Goal: Ask a question

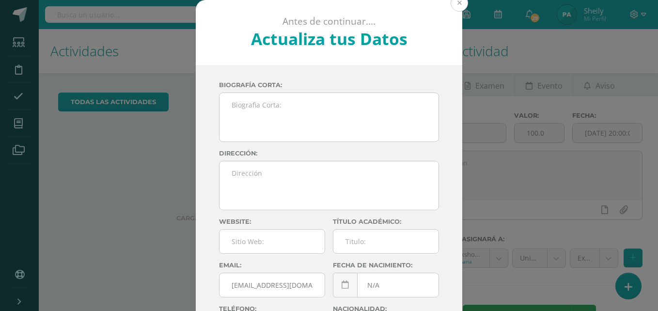
click at [458, 4] on button at bounding box center [459, 2] width 17 height 17
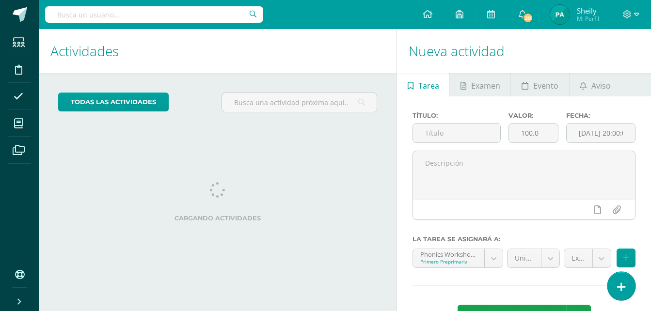
click at [623, 280] on link at bounding box center [621, 286] width 28 height 28
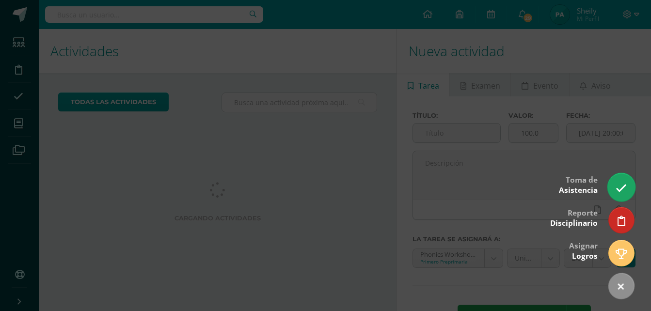
click at [619, 187] on icon at bounding box center [620, 188] width 11 height 11
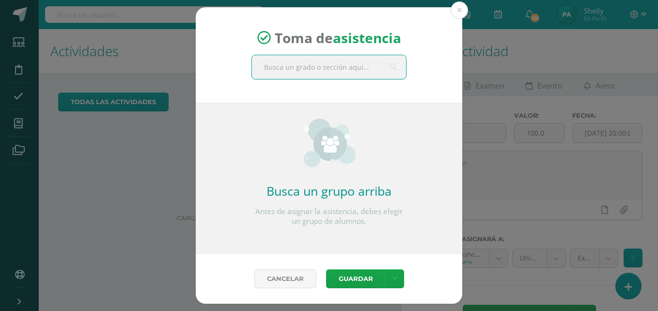
click at [323, 74] on input "text" at bounding box center [329, 67] width 154 height 24
type input "Primero C"
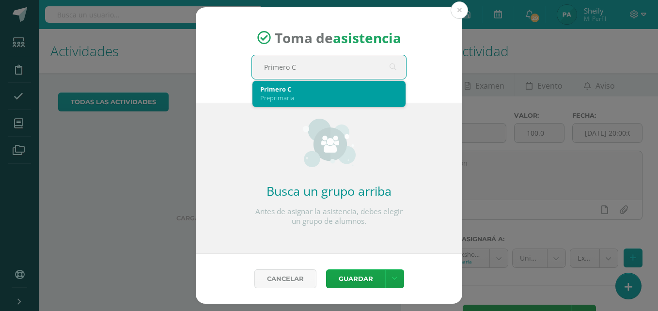
click at [306, 88] on div "Primero C" at bounding box center [329, 89] width 138 height 9
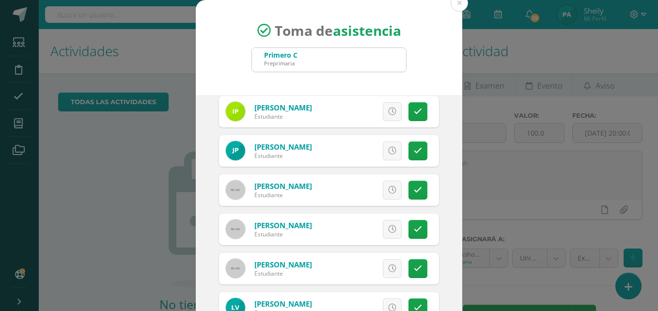
scroll to position [577, 0]
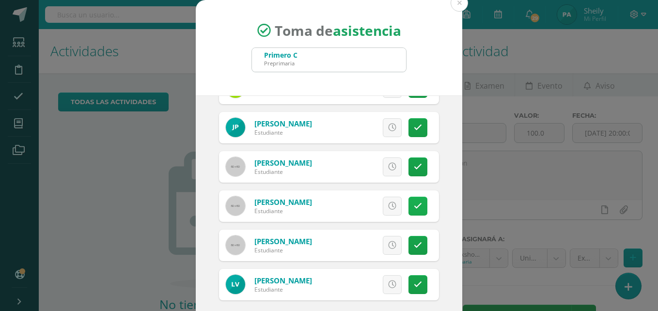
click at [414, 205] on icon at bounding box center [418, 206] width 8 height 8
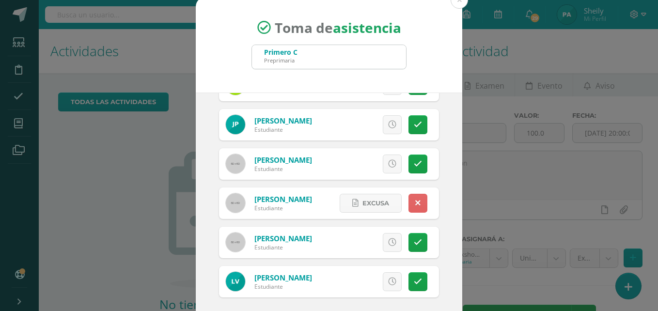
scroll to position [55, 0]
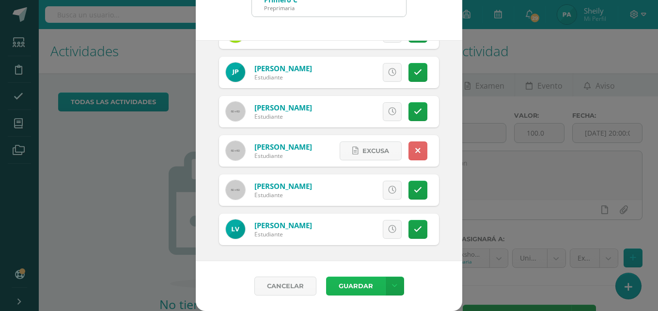
click at [355, 280] on button "Guardar" at bounding box center [355, 286] width 59 height 19
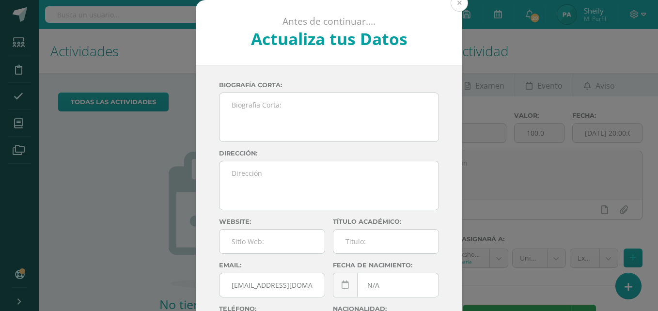
click at [457, 2] on button at bounding box center [459, 2] width 17 height 17
